Goal: Check status

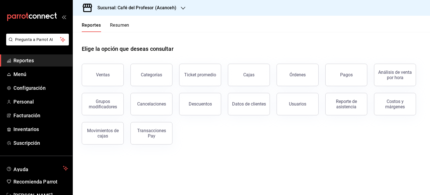
click at [125, 25] on button "Resumen" at bounding box center [119, 27] width 19 height 10
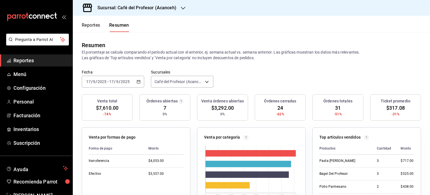
click at [174, 7] on h3 "Sucursal: Café del Profesor (Acanceh)" at bounding box center [134, 7] width 83 height 7
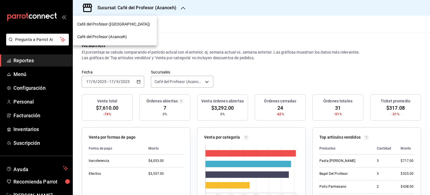
click at [133, 24] on div "Café del Profesor ([GEOGRAPHIC_DATA])" at bounding box center [114, 24] width 75 height 6
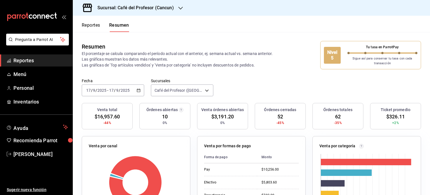
click at [230, 120] on div "Venta órdenes abiertas $3,191.20 0%" at bounding box center [222, 116] width 51 height 26
click at [179, 10] on div at bounding box center [180, 8] width 4 height 6
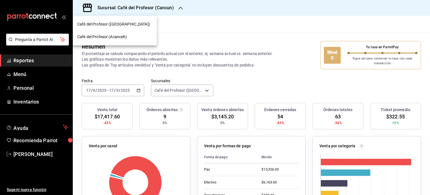
click at [123, 36] on span "Café del Profesor (Acanceh)" at bounding box center [102, 37] width 50 height 6
